Goal: Find specific page/section: Find specific page/section

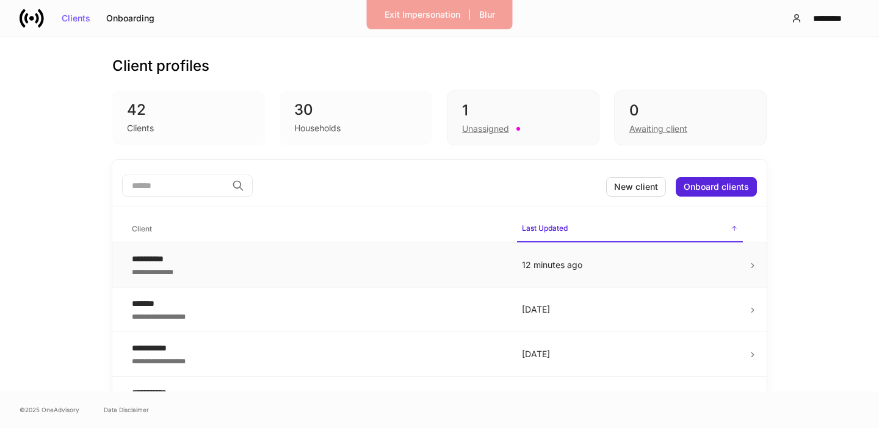
click at [278, 263] on div "**********" at bounding box center [317, 259] width 371 height 12
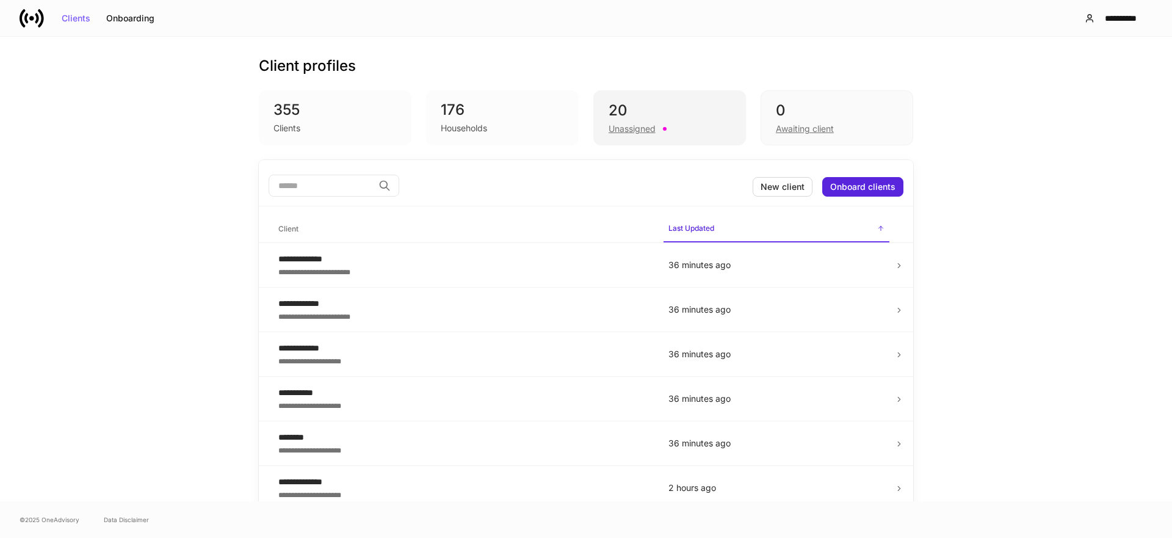
click at [631, 123] on div "Unassigned" at bounding box center [632, 129] width 47 height 12
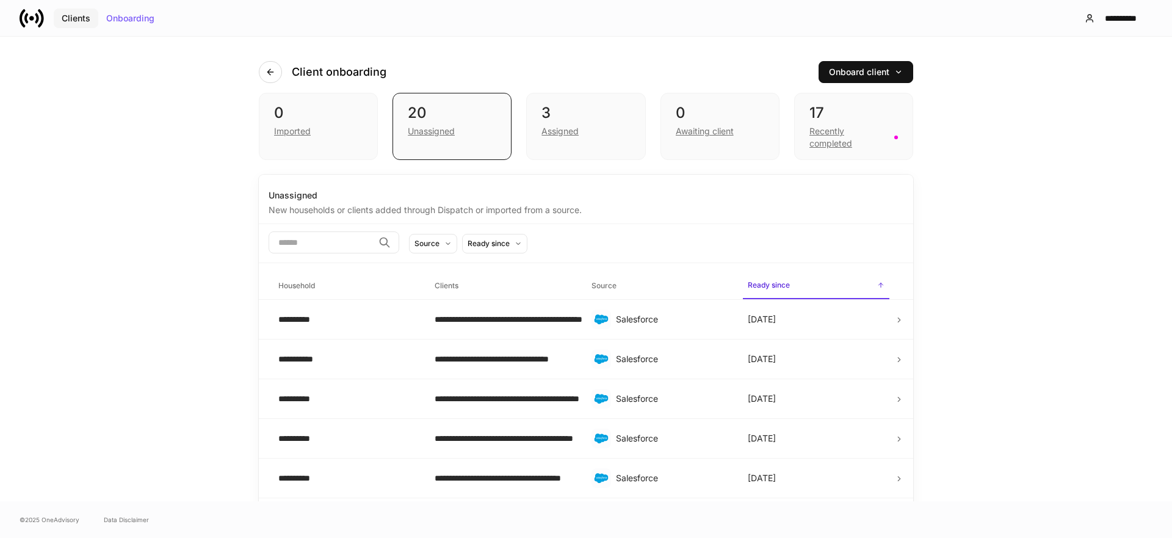
click at [75, 21] on div "Clients" at bounding box center [76, 18] width 29 height 9
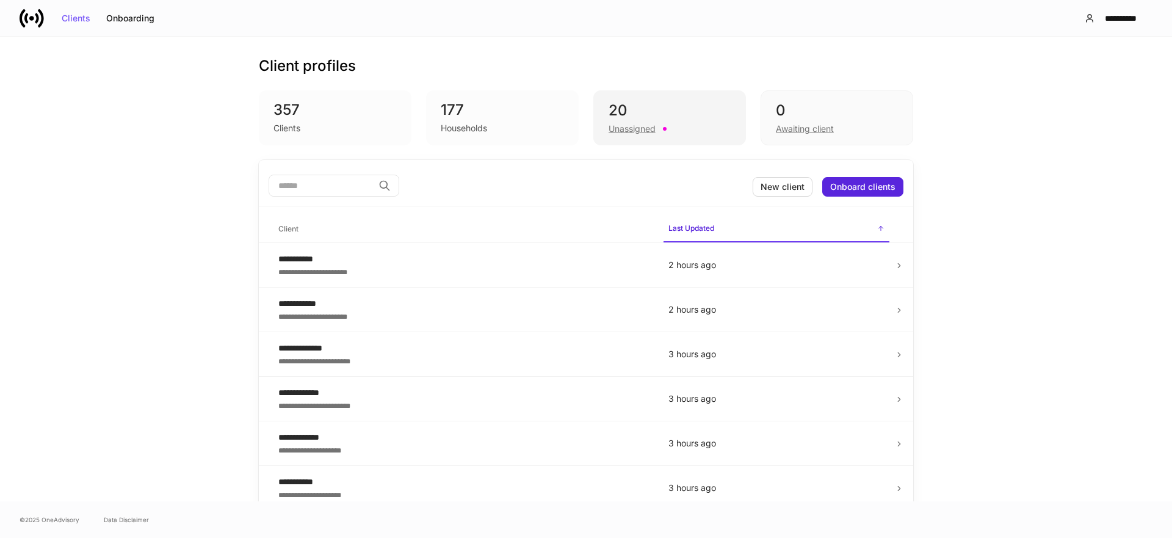
click at [625, 130] on div "Unassigned" at bounding box center [632, 129] width 47 height 12
